Goal: Find specific page/section: Find specific page/section

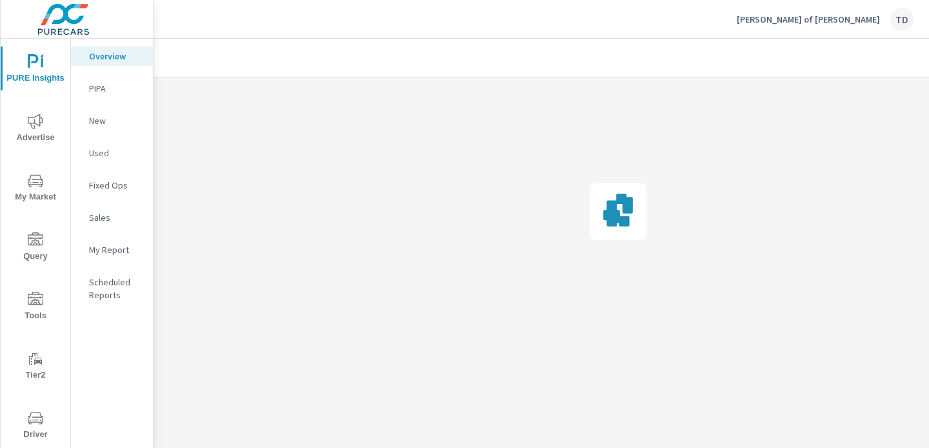
click at [49, 187] on span "My Market" at bounding box center [36, 189] width 62 height 32
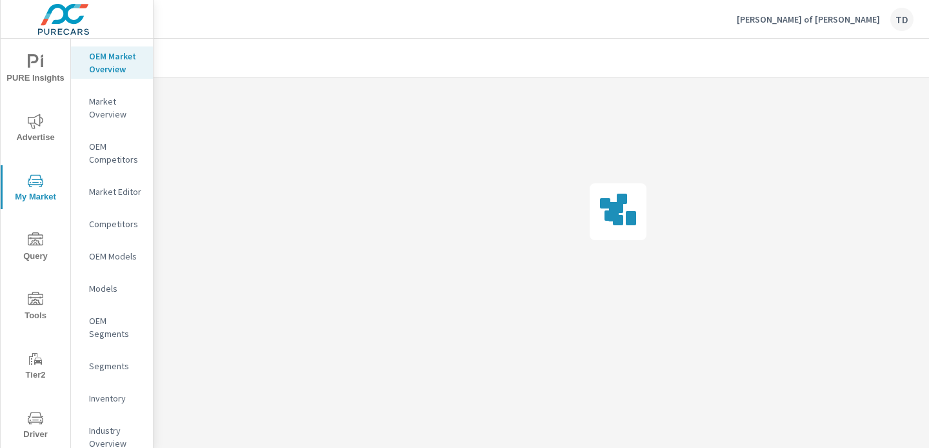
click at [101, 191] on p "Market Editor" at bounding box center [116, 191] width 54 height 13
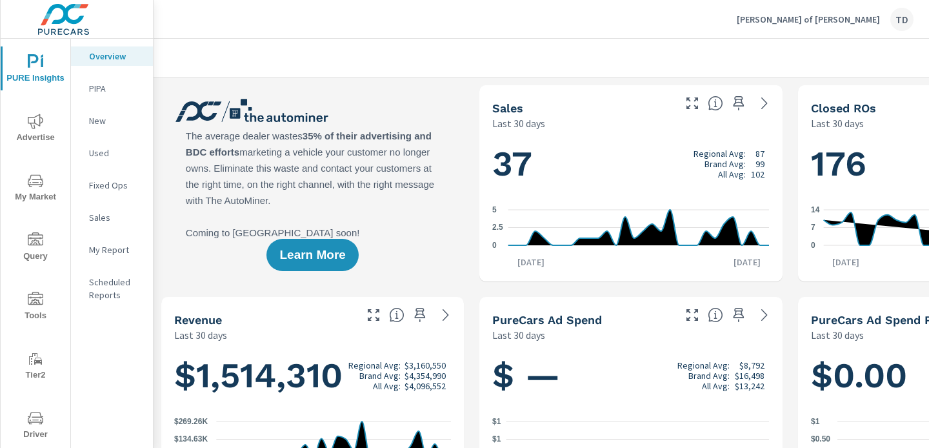
click at [856, 25] on p "Donley Ford of Shelby" at bounding box center [807, 20] width 143 height 12
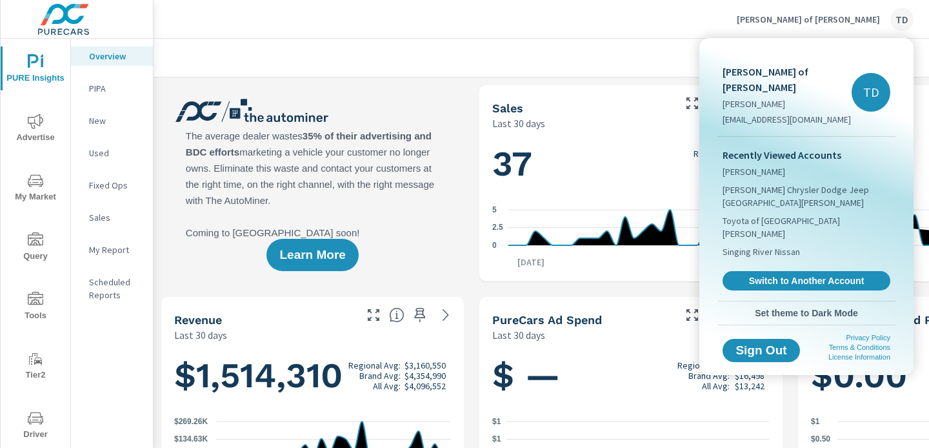
scroll to position [1, 0]
click at [736, 30] on div at bounding box center [464, 224] width 929 height 448
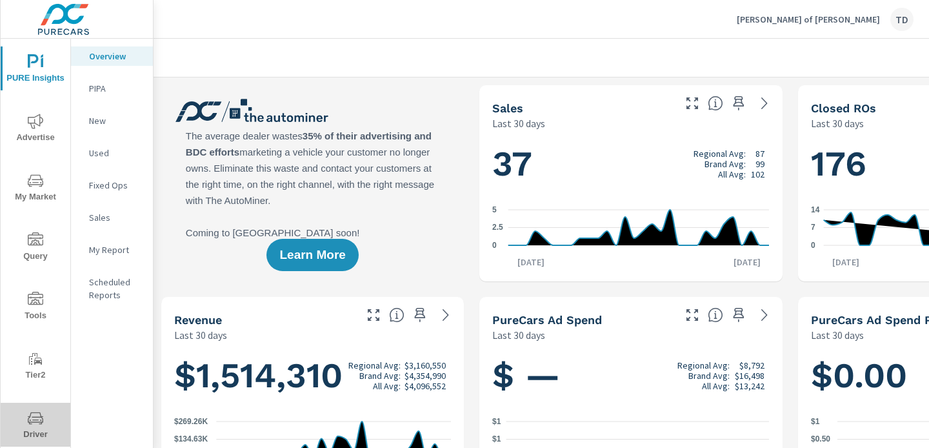
click at [35, 424] on icon "nav menu" at bounding box center [35, 417] width 15 height 15
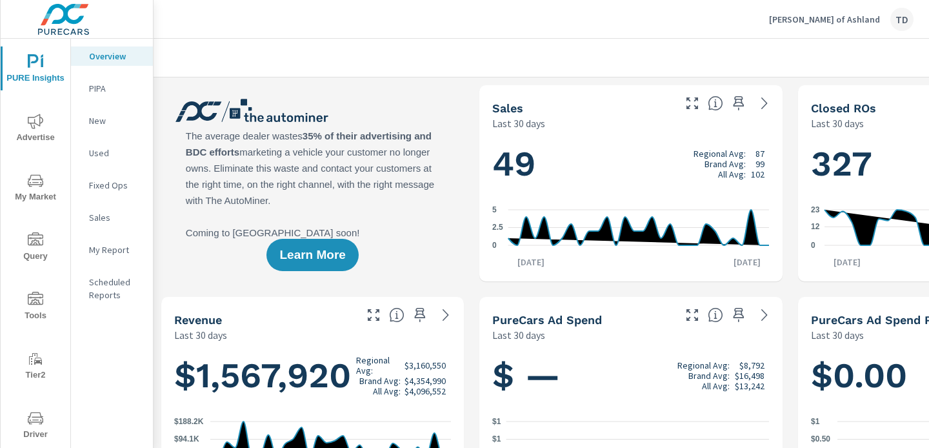
click at [33, 181] on icon "nav menu" at bounding box center [35, 180] width 15 height 15
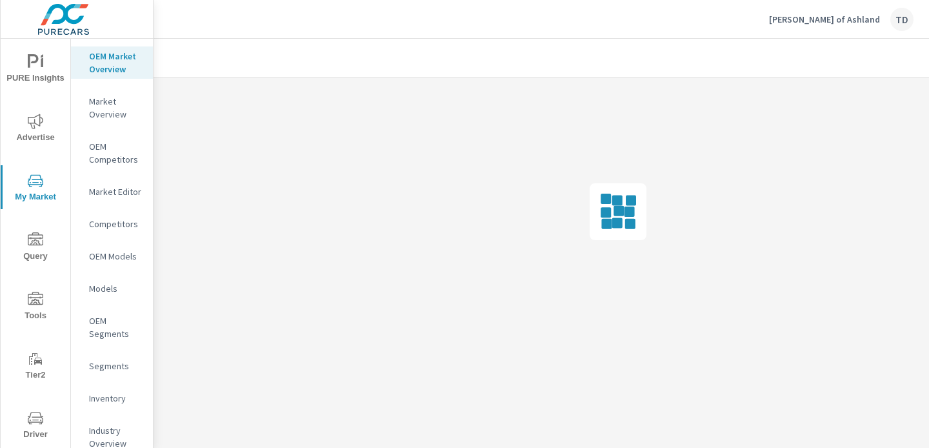
click at [126, 186] on p "Market Editor" at bounding box center [116, 191] width 54 height 13
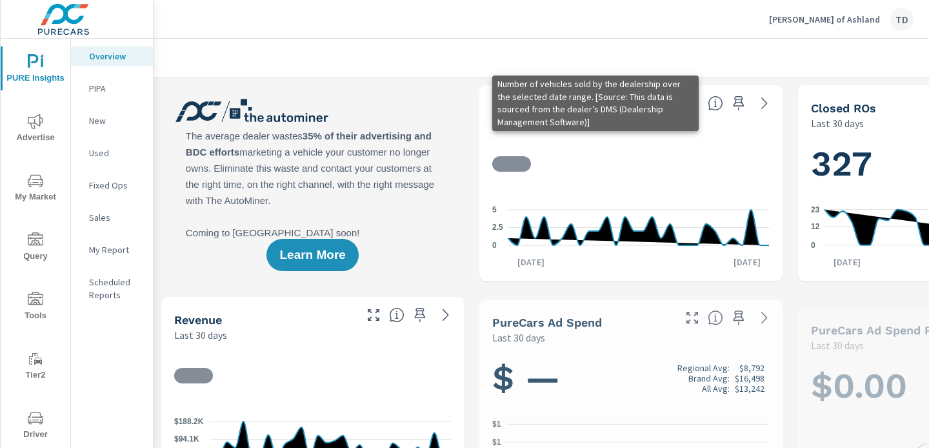
scroll to position [1, 0]
